Goal: Task Accomplishment & Management: Manage account settings

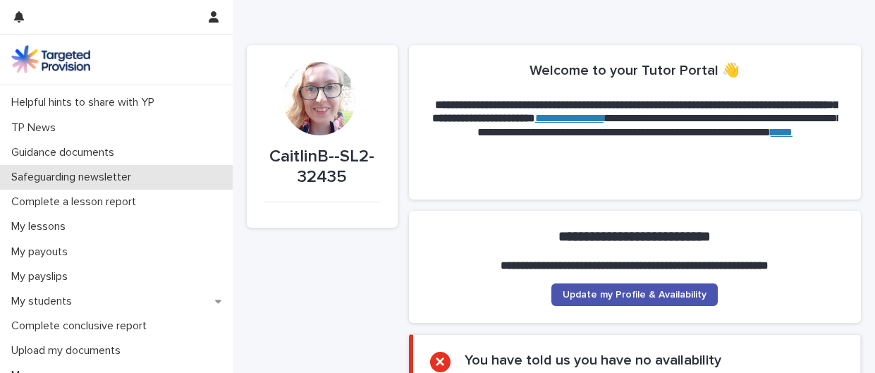
scroll to position [104, 0]
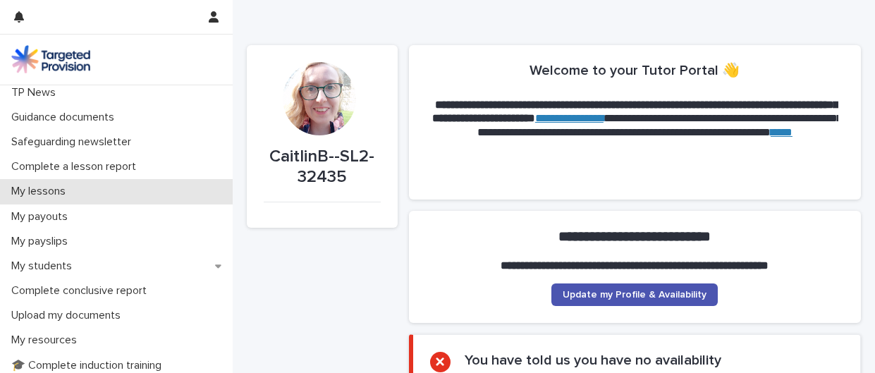
click at [100, 204] on div "My lessons" at bounding box center [116, 191] width 233 height 25
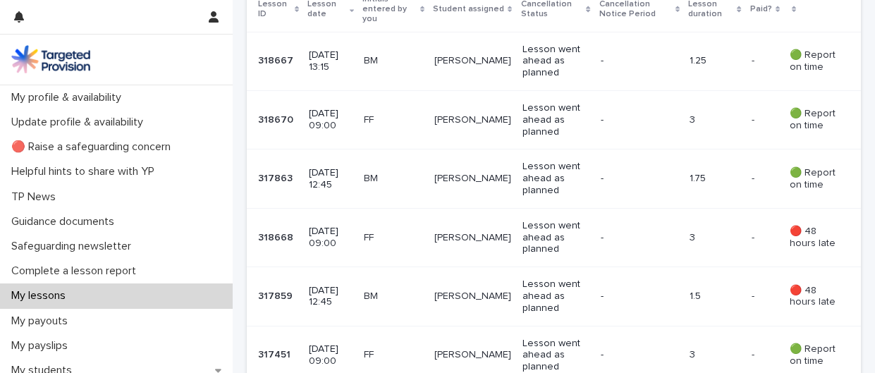
scroll to position [416, 0]
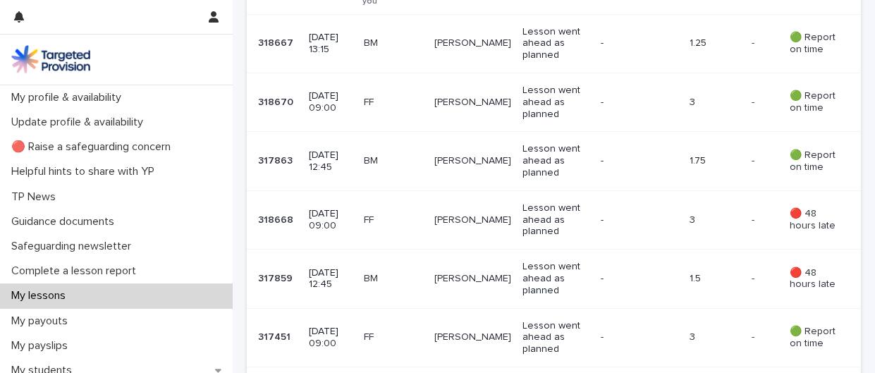
click at [488, 114] on div "Freddie" at bounding box center [472, 102] width 77 height 23
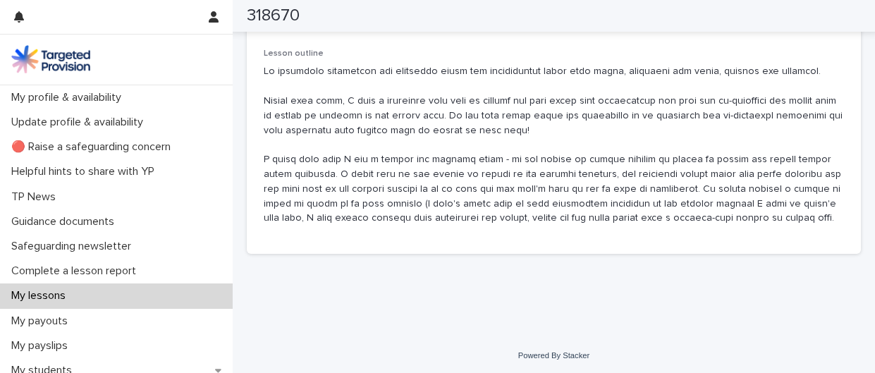
scroll to position [1035, 0]
drag, startPoint x: 269, startPoint y: 155, endPoint x: 839, endPoint y: 300, distance: 587.9
copy p "Continue working on reciprocity in conversation, asking questions of others and…"
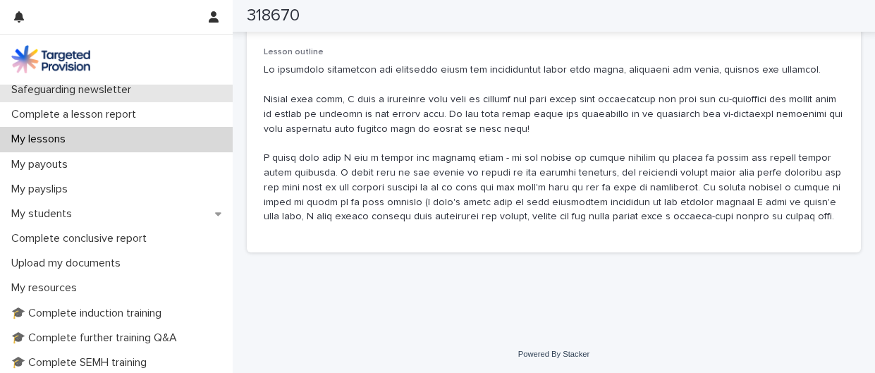
scroll to position [161, 0]
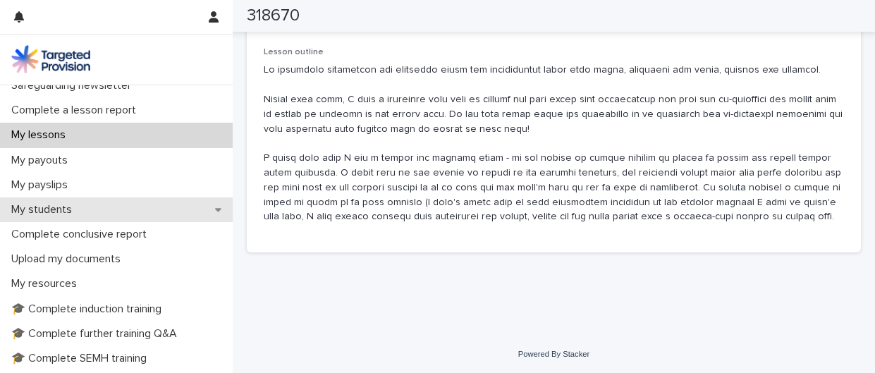
click at [76, 217] on p "My students" at bounding box center [45, 209] width 78 height 13
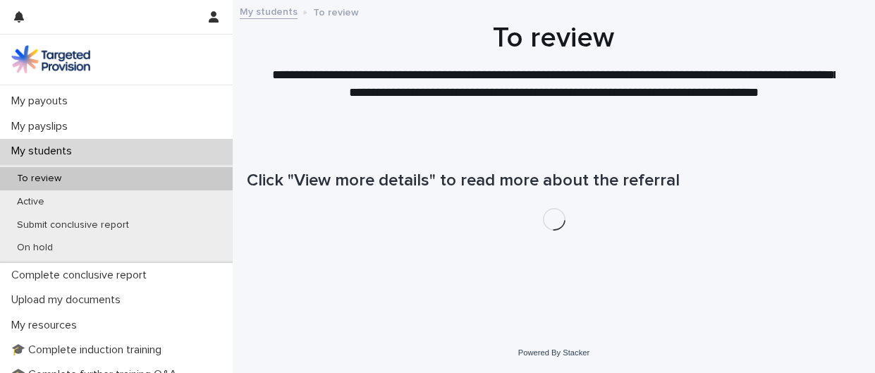
scroll to position [223, 0]
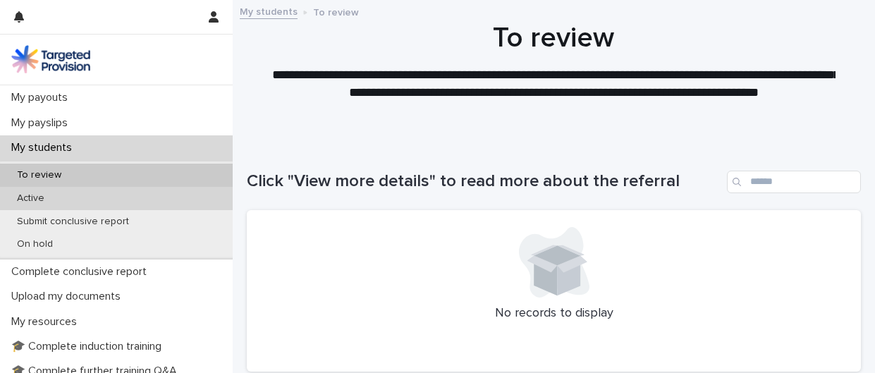
click at [79, 210] on div "Active" at bounding box center [116, 198] width 233 height 23
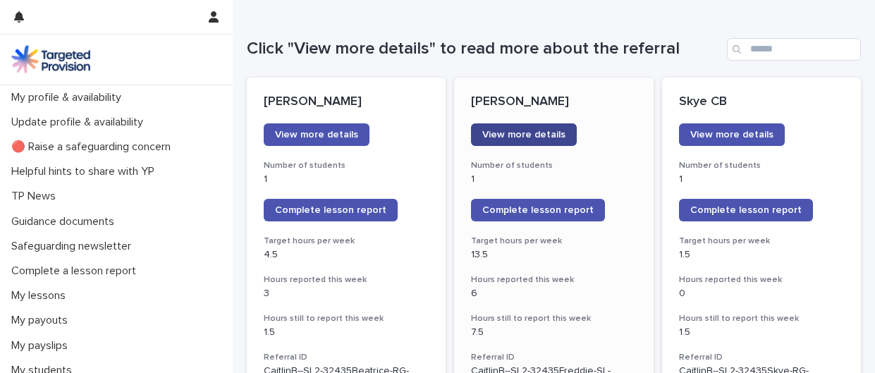
scroll to position [139, 0]
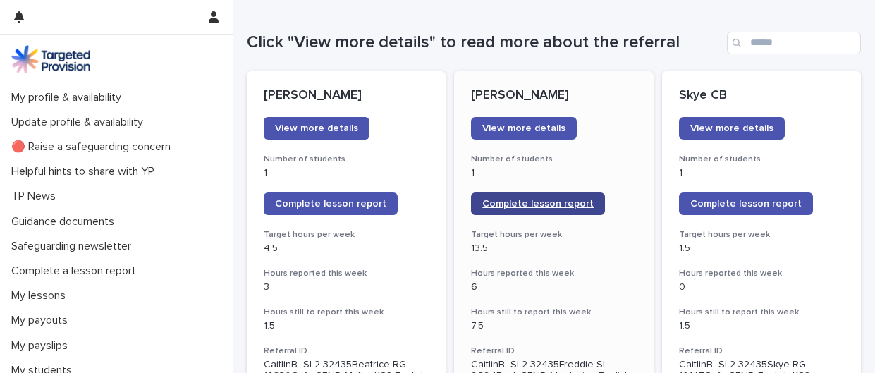
click at [523, 215] on link "Complete lesson report" at bounding box center [538, 204] width 134 height 23
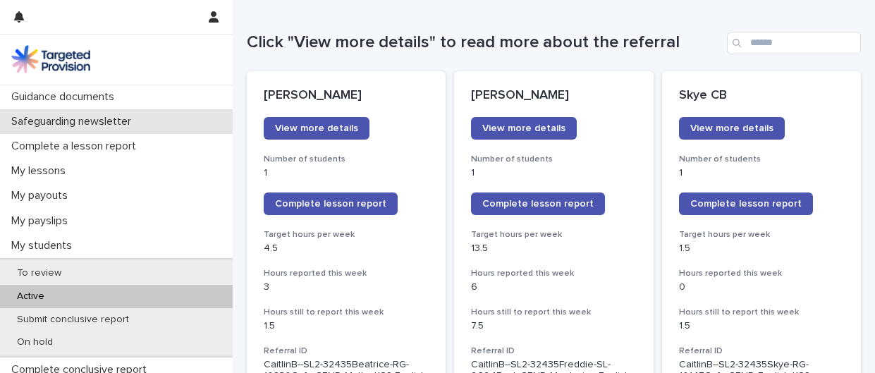
scroll to position [130, 0]
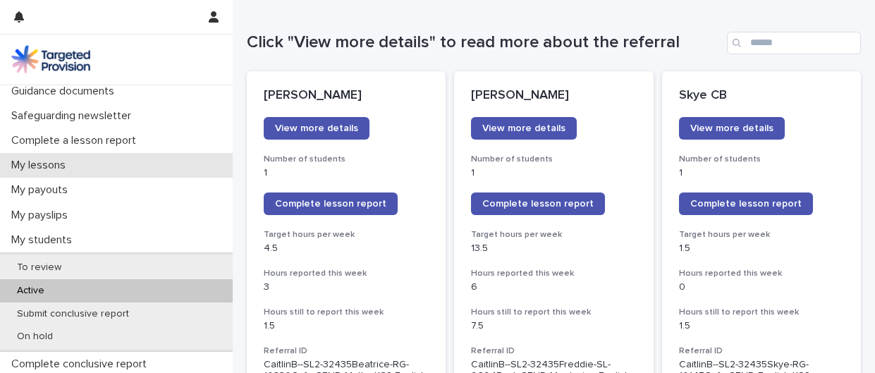
click at [77, 172] on p "My lessons" at bounding box center [41, 165] width 71 height 13
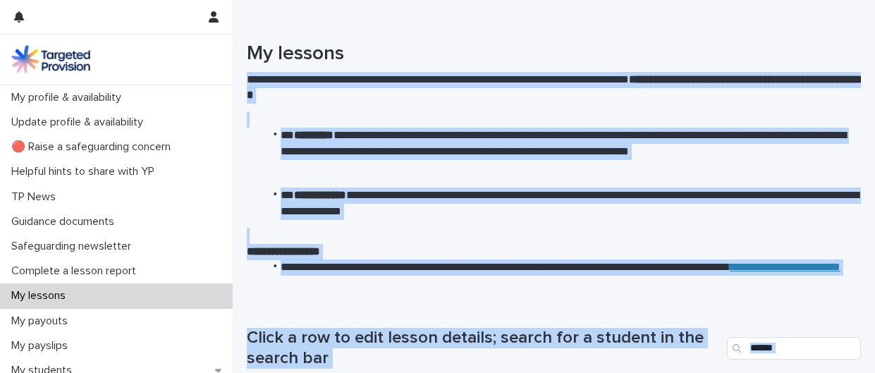
drag, startPoint x: 477, startPoint y: 173, endPoint x: 554, endPoint y: -60, distance: 244.9
click at [554, 0] on html "**********" at bounding box center [437, 186] width 875 height 373
click at [631, 90] on p "**********" at bounding box center [554, 92] width 614 height 40
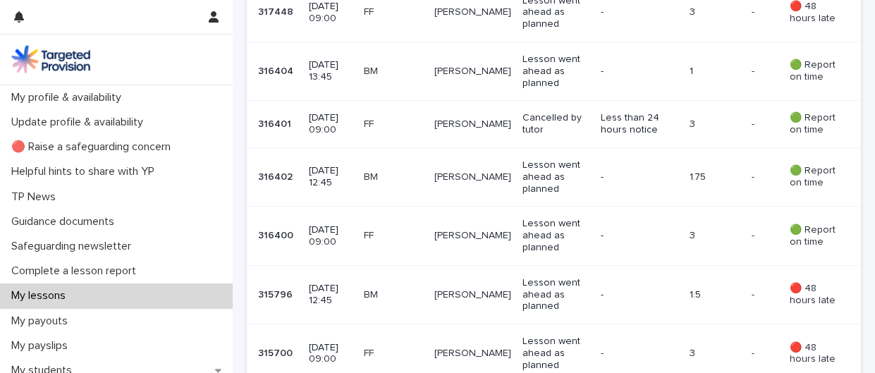
scroll to position [1036, 0]
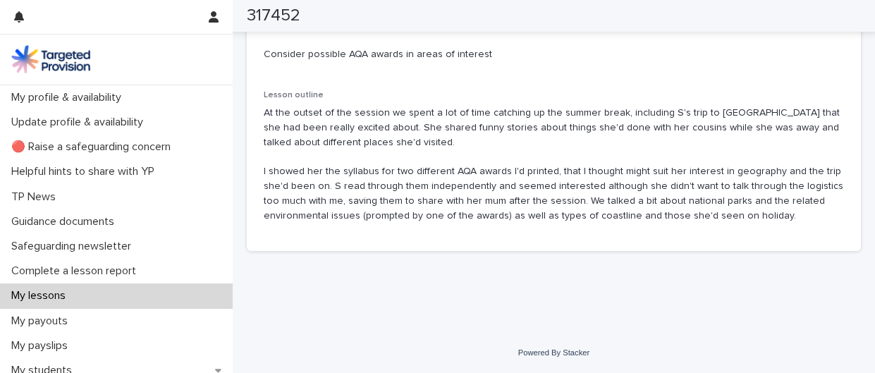
scroll to position [1003, 0]
drag, startPoint x: 540, startPoint y: 231, endPoint x: 250, endPoint y: 149, distance: 301.2
click at [250, 149] on div "Lesson aims and objectives Working towards confidence in literacy, in line with…" at bounding box center [554, 111] width 614 height 279
copy p "Working towards confidence in literacy, in line with her age group Build confid…"
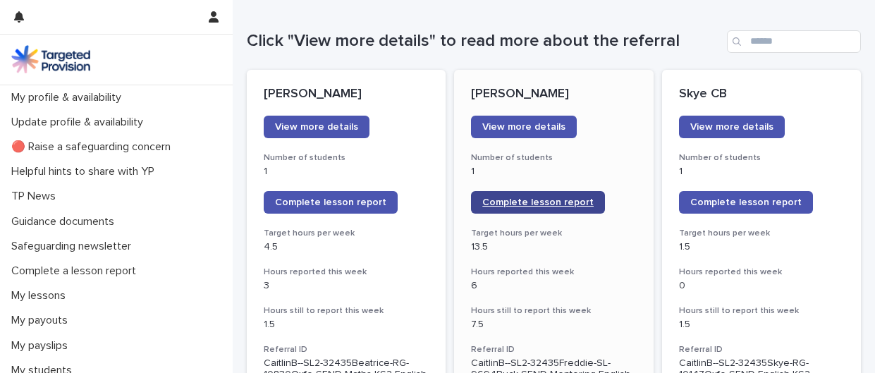
scroll to position [143, 0]
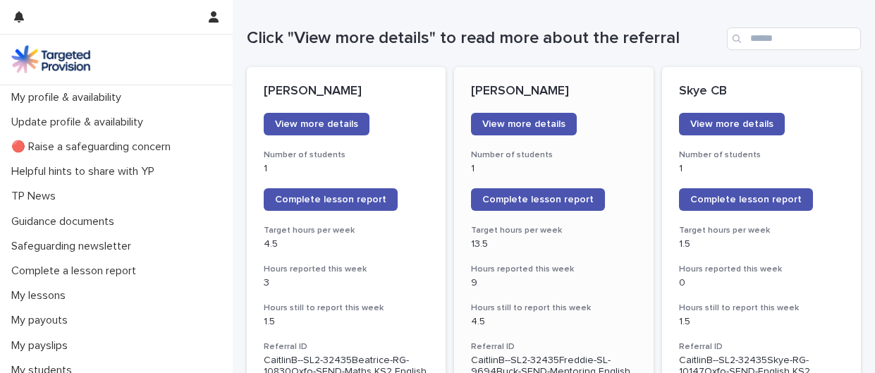
click at [541, 205] on span "Complete lesson report" at bounding box center [537, 200] width 111 height 10
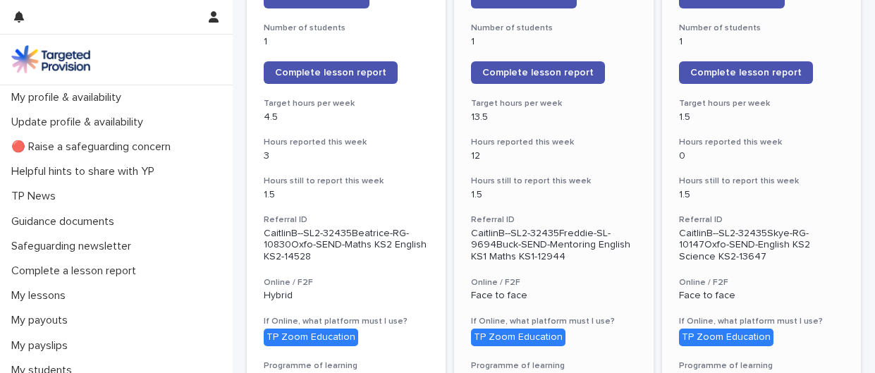
scroll to position [269, 0]
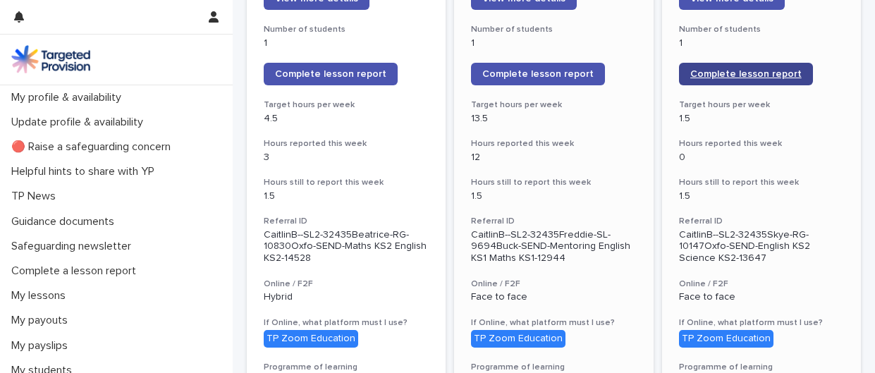
click at [717, 79] on span "Complete lesson report" at bounding box center [745, 74] width 111 height 10
